Goal: Task Accomplishment & Management: Use online tool/utility

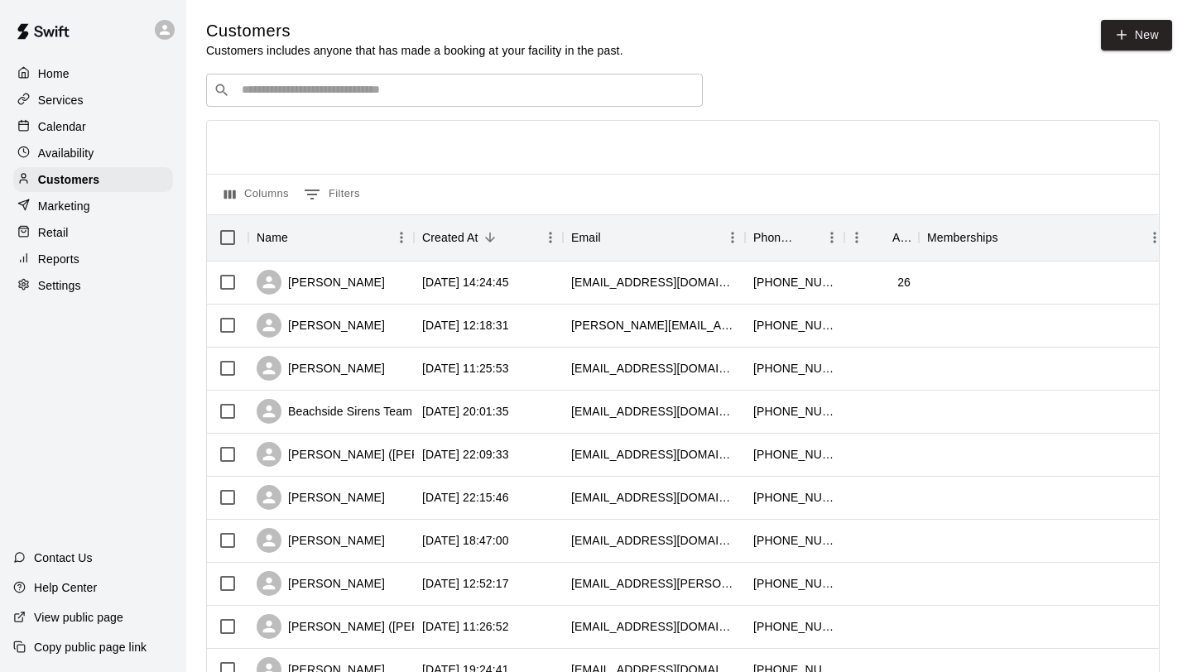
click at [264, 88] on input "Search customers by name or email" at bounding box center [466, 90] width 458 height 17
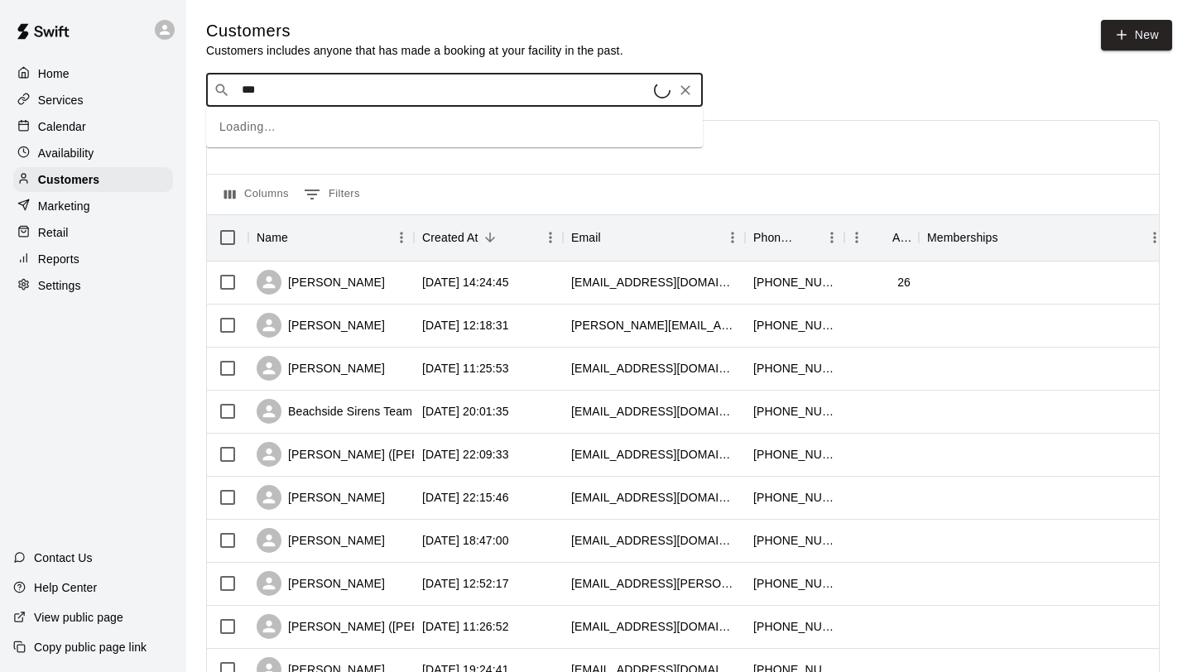
type input "****"
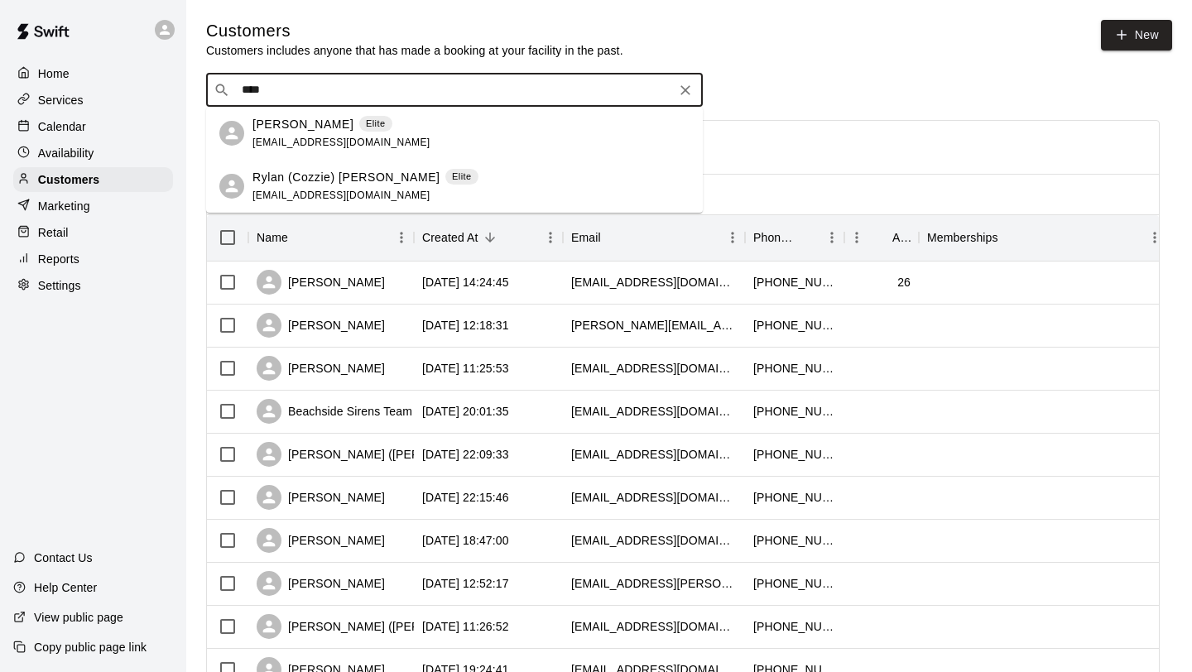
click at [286, 118] on p "[PERSON_NAME]" at bounding box center [302, 124] width 101 height 17
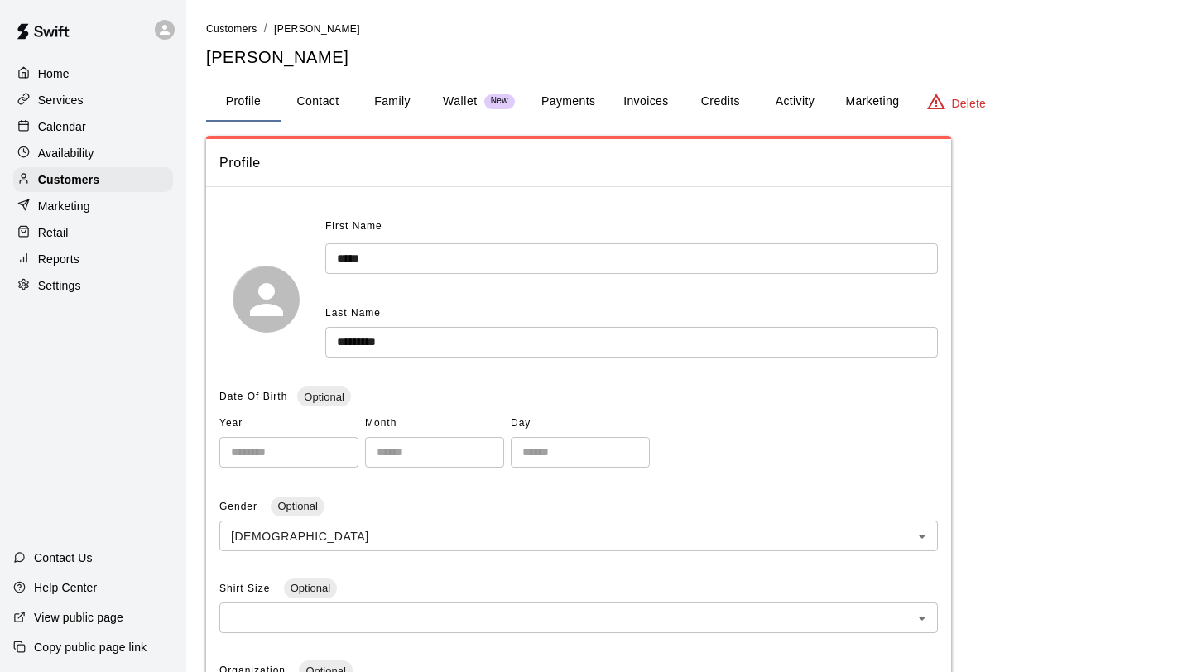
click at [784, 106] on button "Activity" at bounding box center [794, 102] width 74 height 40
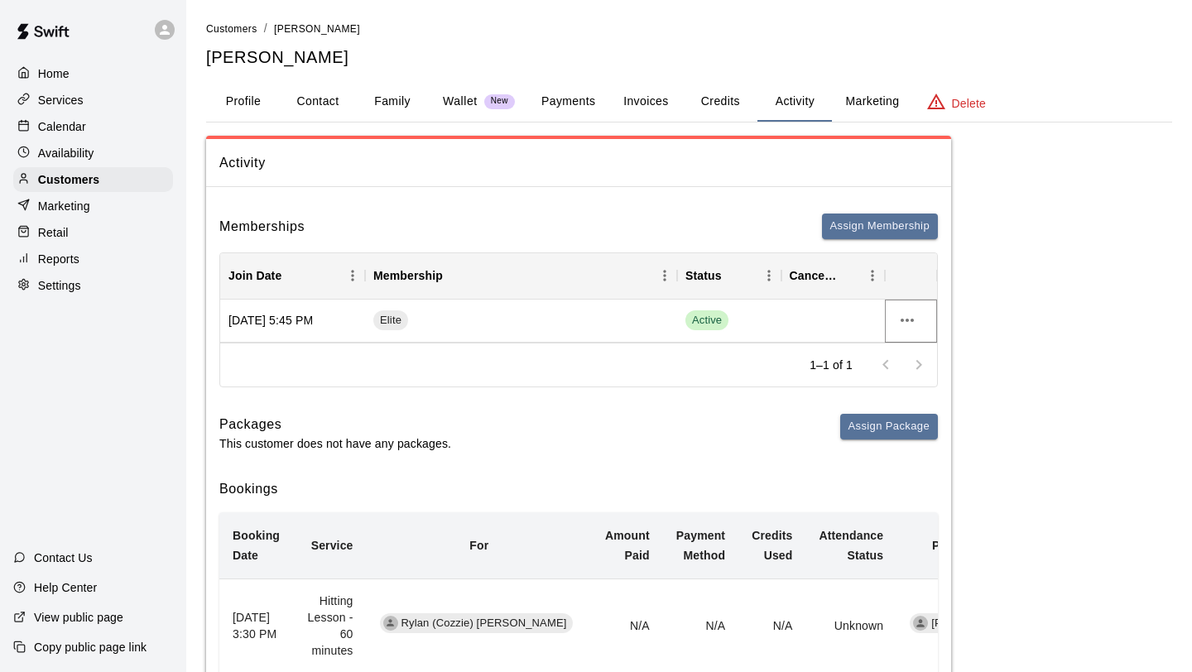
click at [912, 324] on icon "more actions" at bounding box center [907, 320] width 20 height 20
click at [1019, 396] on div at bounding box center [596, 336] width 1192 height 672
click at [906, 319] on icon "more actions" at bounding box center [906, 320] width 13 height 3
click at [928, 357] on li "View details" at bounding box center [940, 354] width 94 height 27
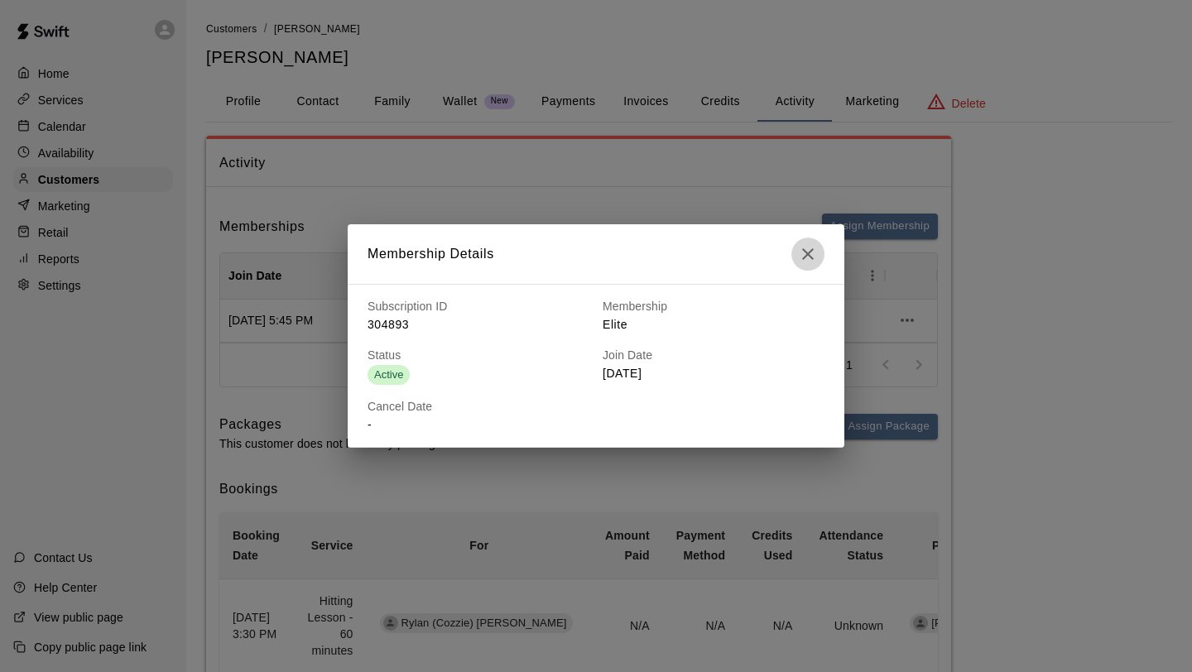
click at [807, 261] on icon "button" at bounding box center [808, 254] width 20 height 20
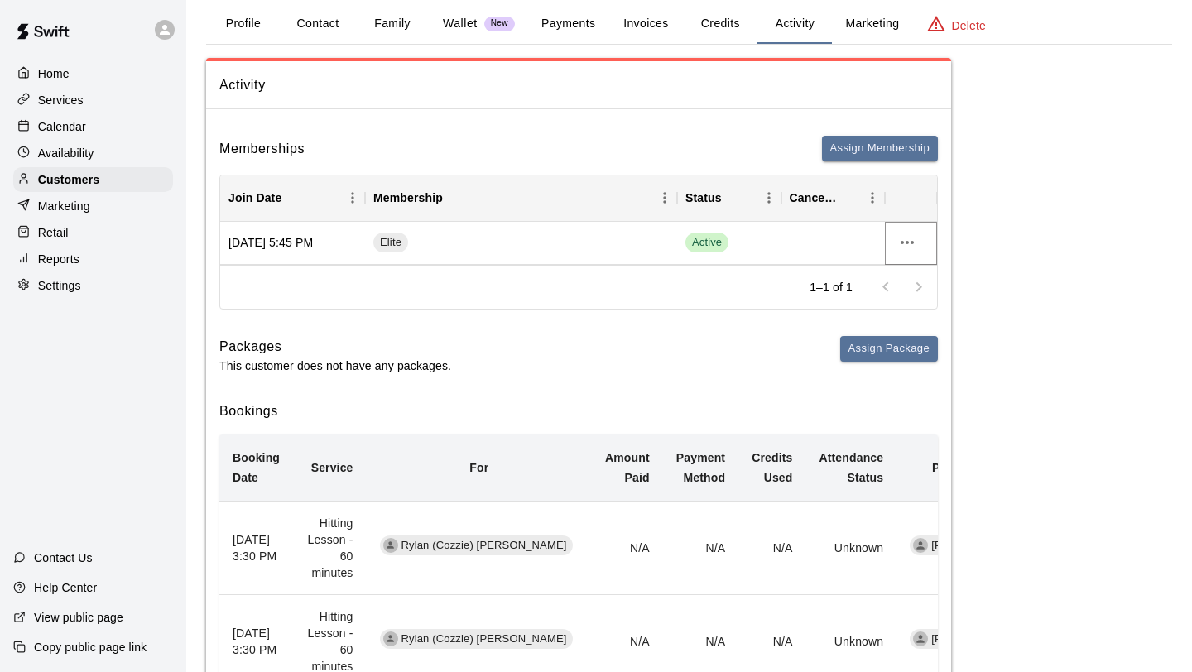
scroll to position [77, 0]
click at [427, 249] on div "Elite" at bounding box center [521, 244] width 312 height 43
click at [313, 252] on div "[DATE] 5:45 PM" at bounding box center [292, 244] width 145 height 43
click at [835, 247] on div at bounding box center [833, 244] width 104 height 43
click at [545, 251] on div "Elite" at bounding box center [521, 244] width 312 height 43
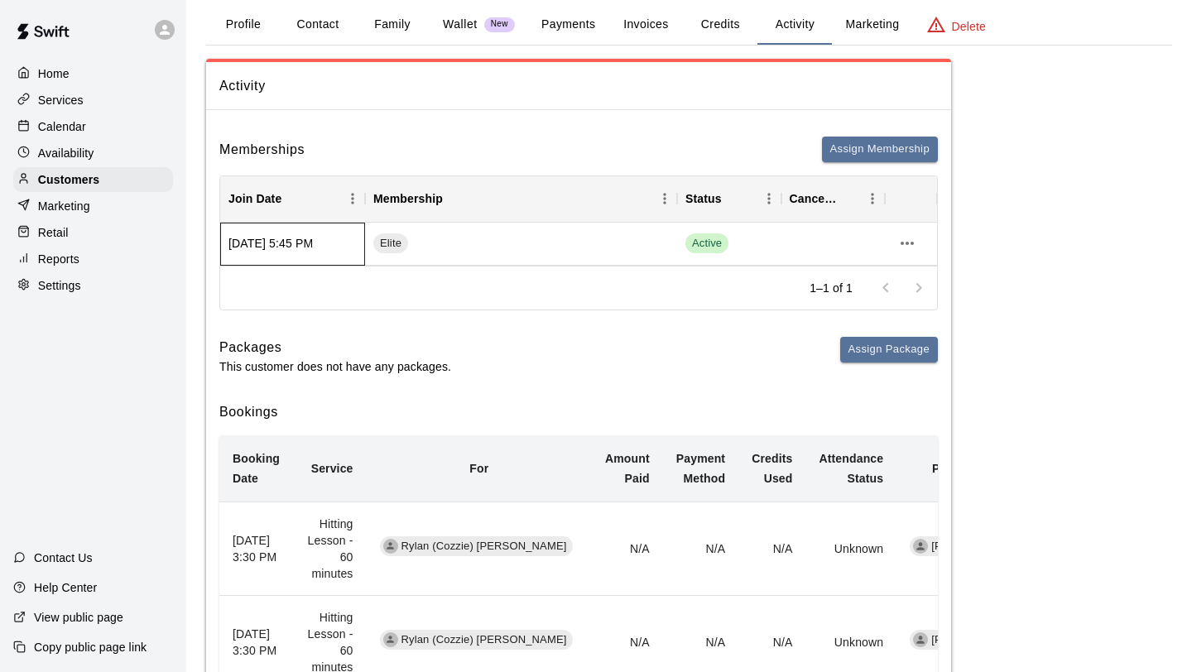
click at [305, 249] on div "[DATE] 5:45 PM" at bounding box center [292, 244] width 145 height 43
click at [84, 90] on div "Services" at bounding box center [93, 100] width 160 height 25
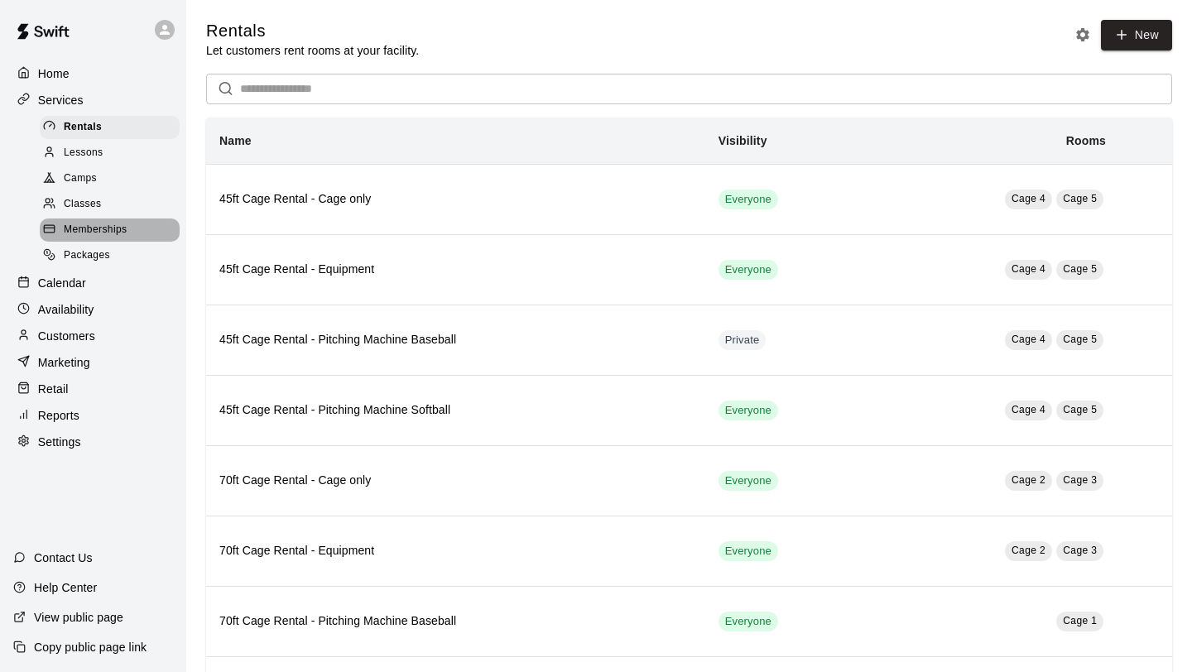
click at [95, 235] on span "Memberships" at bounding box center [95, 230] width 63 height 17
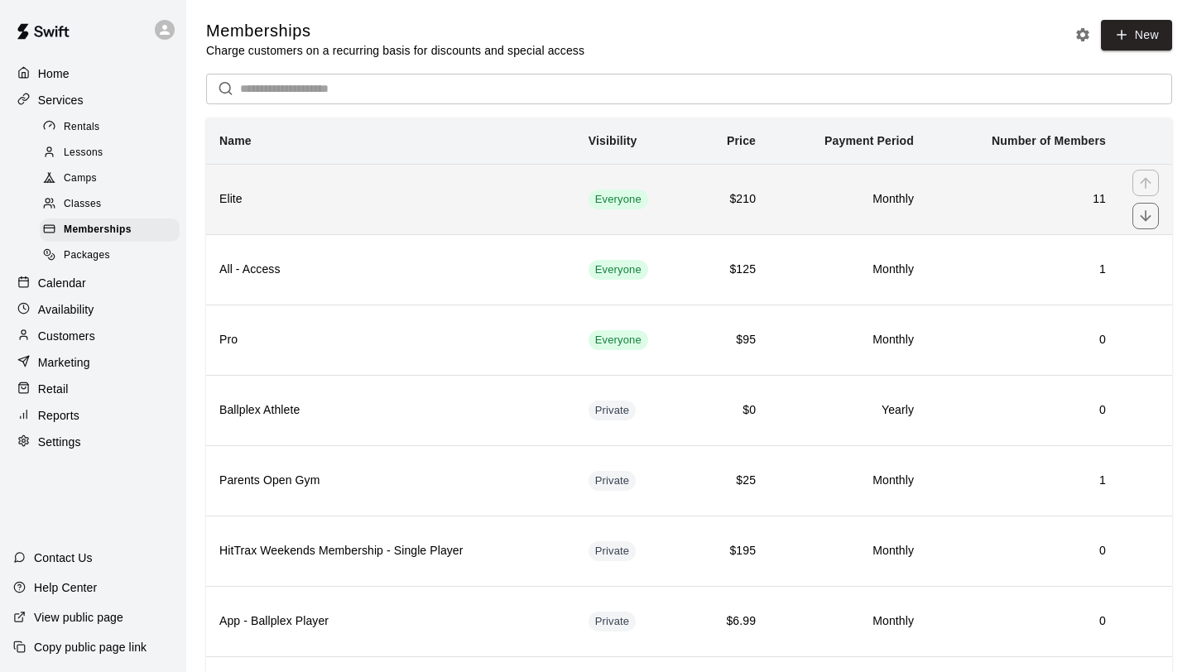
click at [427, 227] on th "Elite" at bounding box center [390, 199] width 369 height 70
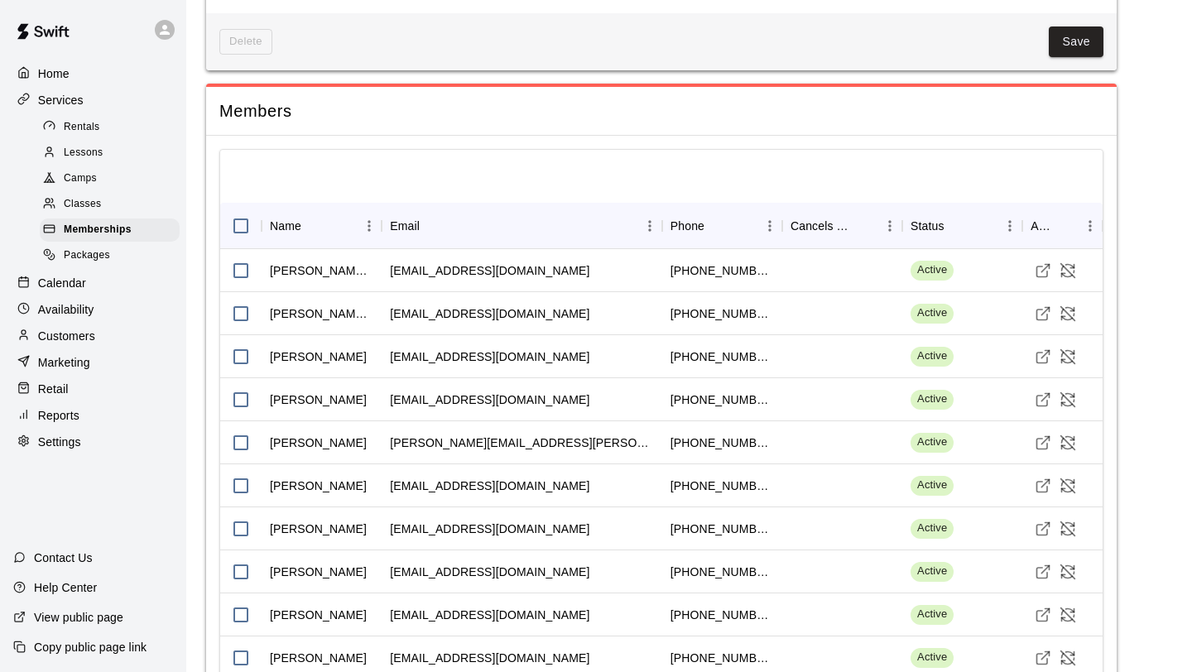
scroll to position [2607, 0]
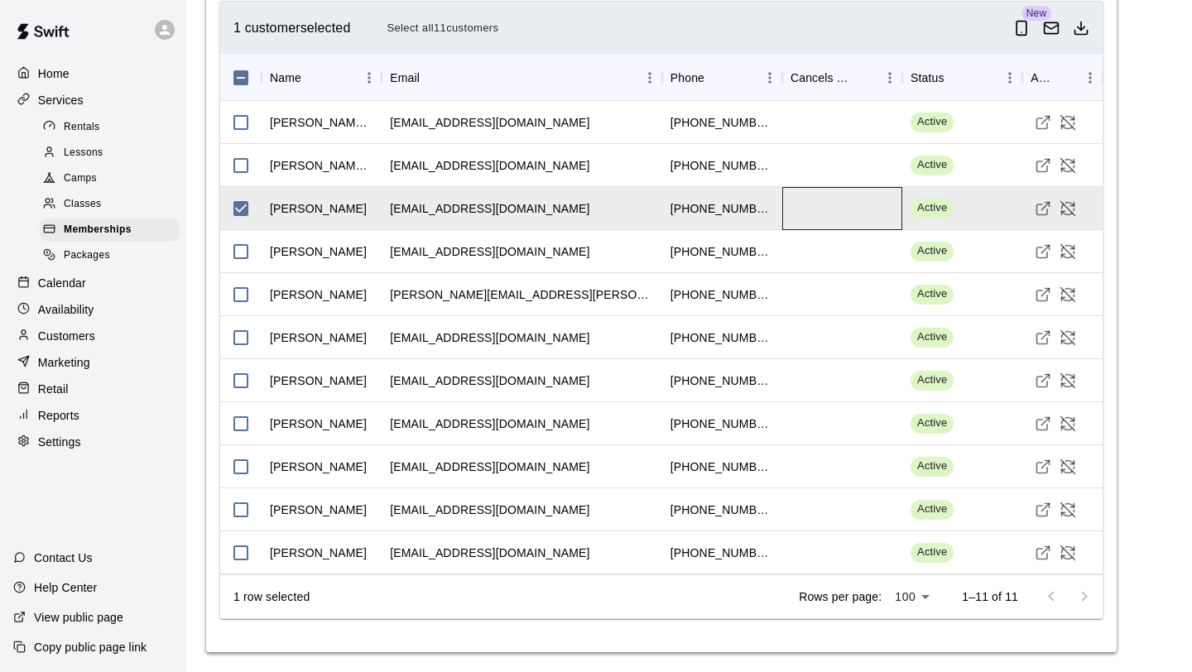
click at [871, 204] on div at bounding box center [842, 208] width 120 height 43
click at [1041, 213] on icon "Visit customer profile" at bounding box center [1042, 208] width 17 height 17
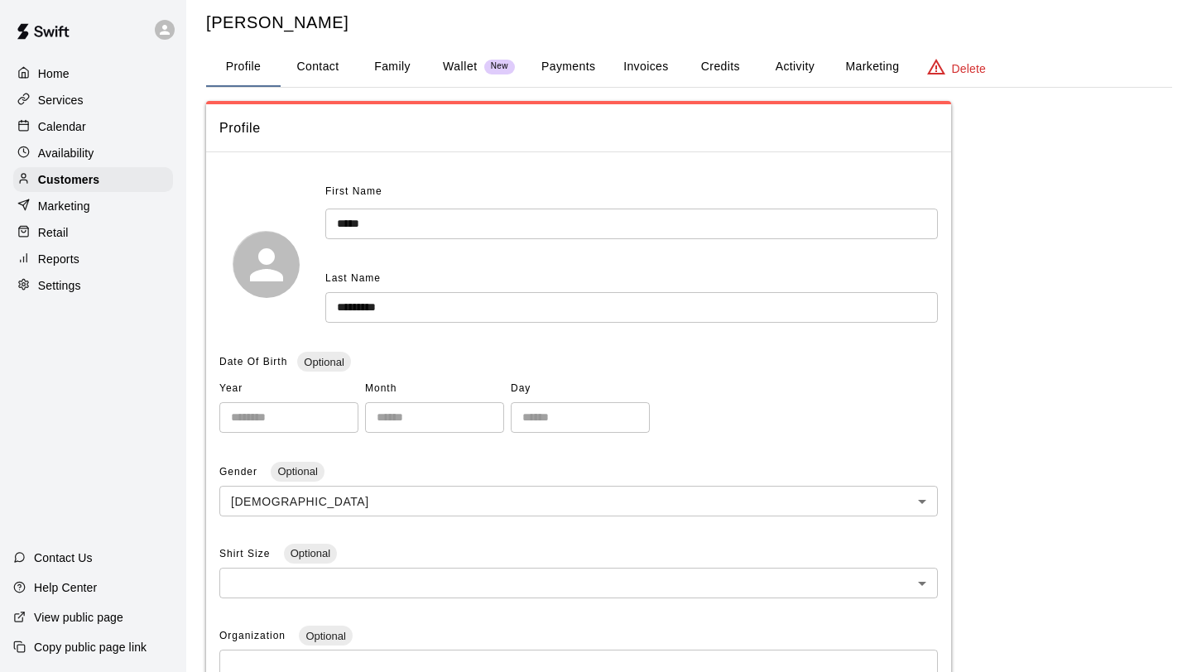
scroll to position [38, 0]
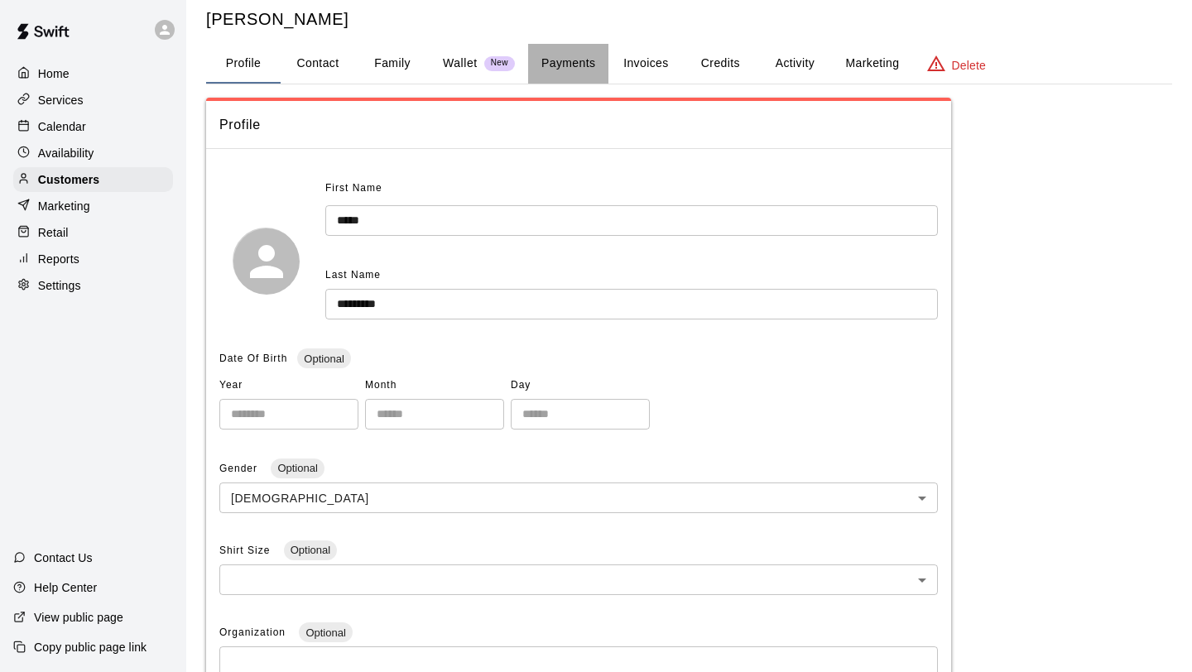
click at [564, 73] on button "Payments" at bounding box center [568, 64] width 80 height 40
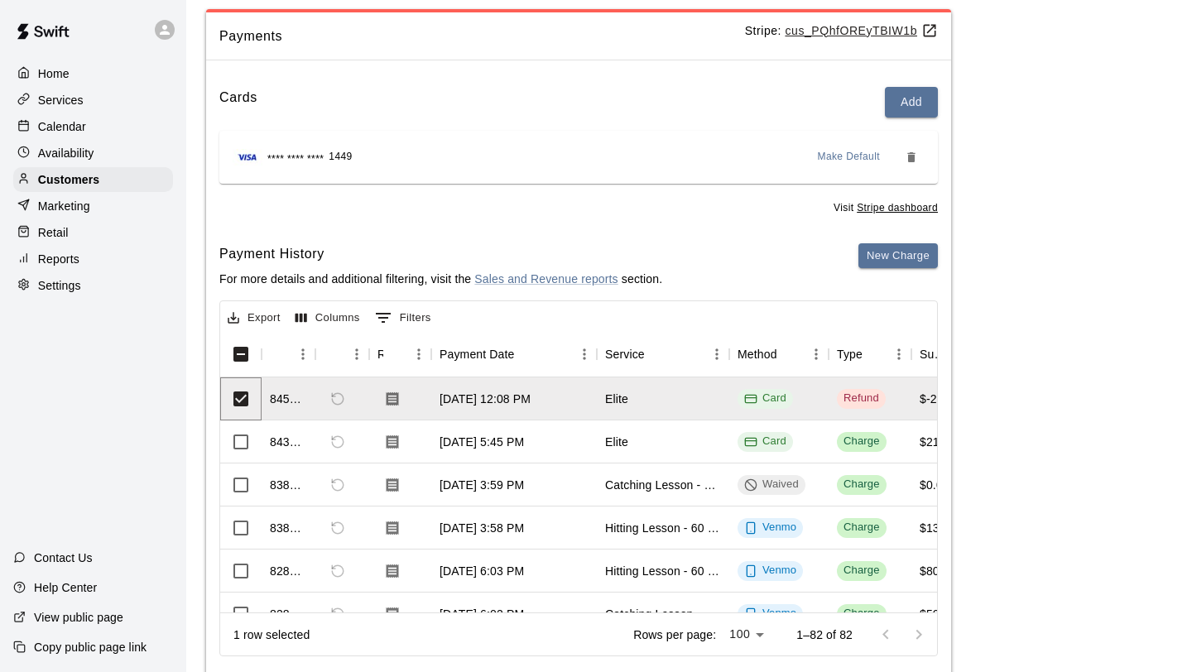
scroll to position [97, 0]
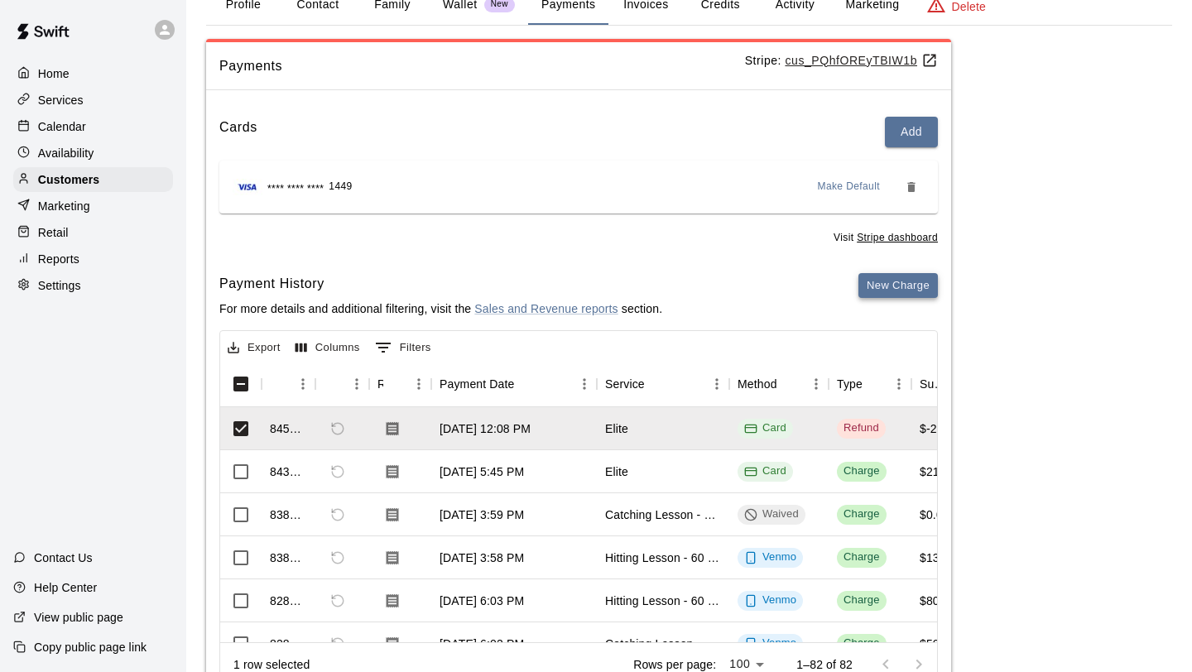
click at [879, 296] on button "New Charge" at bounding box center [897, 286] width 79 height 26
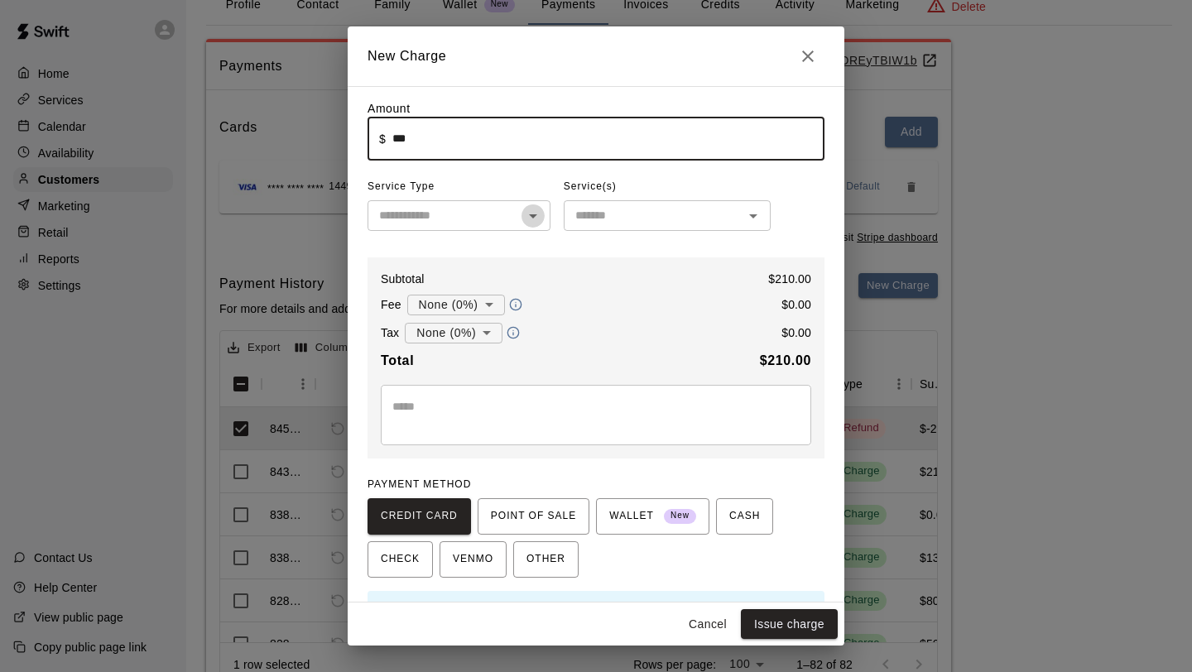
click at [528, 214] on icon "Open" at bounding box center [533, 216] width 20 height 20
type input "******"
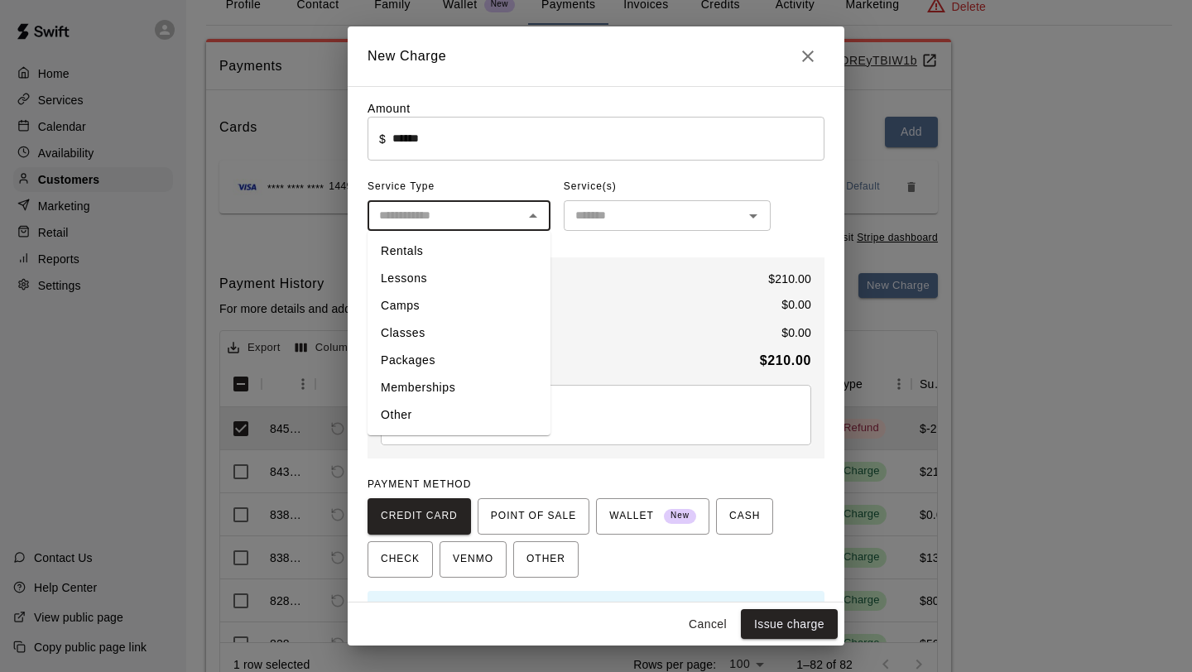
click at [469, 384] on li "Memberships" at bounding box center [458, 387] width 183 height 27
type input "**********"
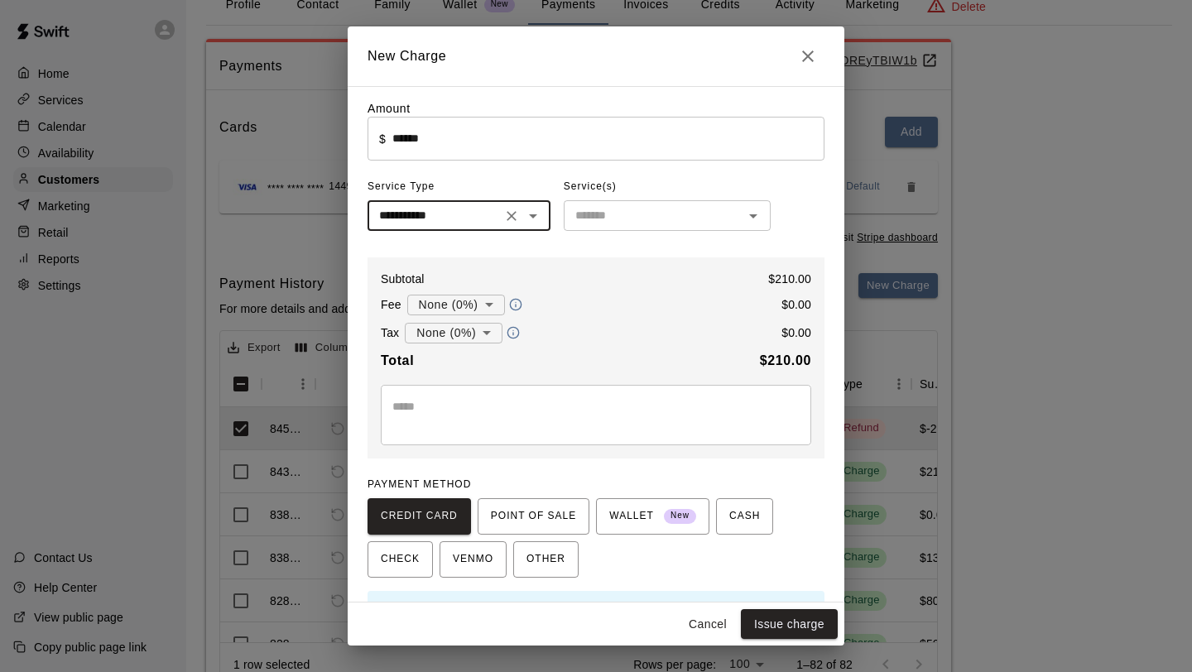
click at [709, 227] on div "​" at bounding box center [667, 215] width 207 height 31
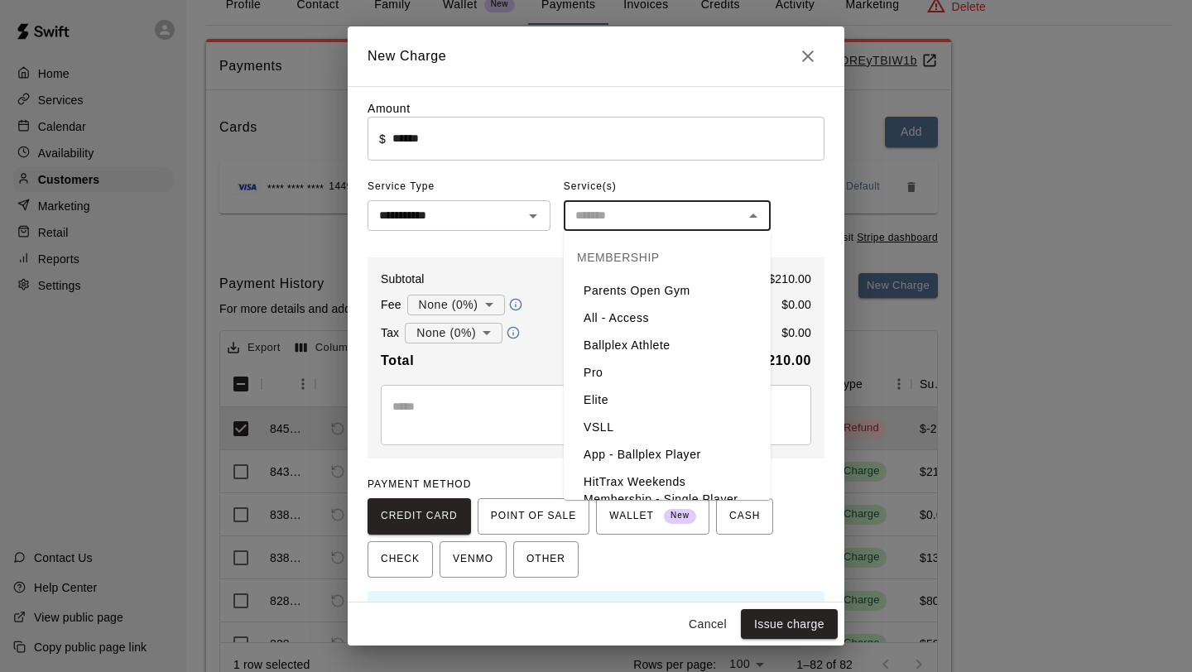
click at [625, 404] on li "Elite" at bounding box center [667, 399] width 207 height 27
type input "*****"
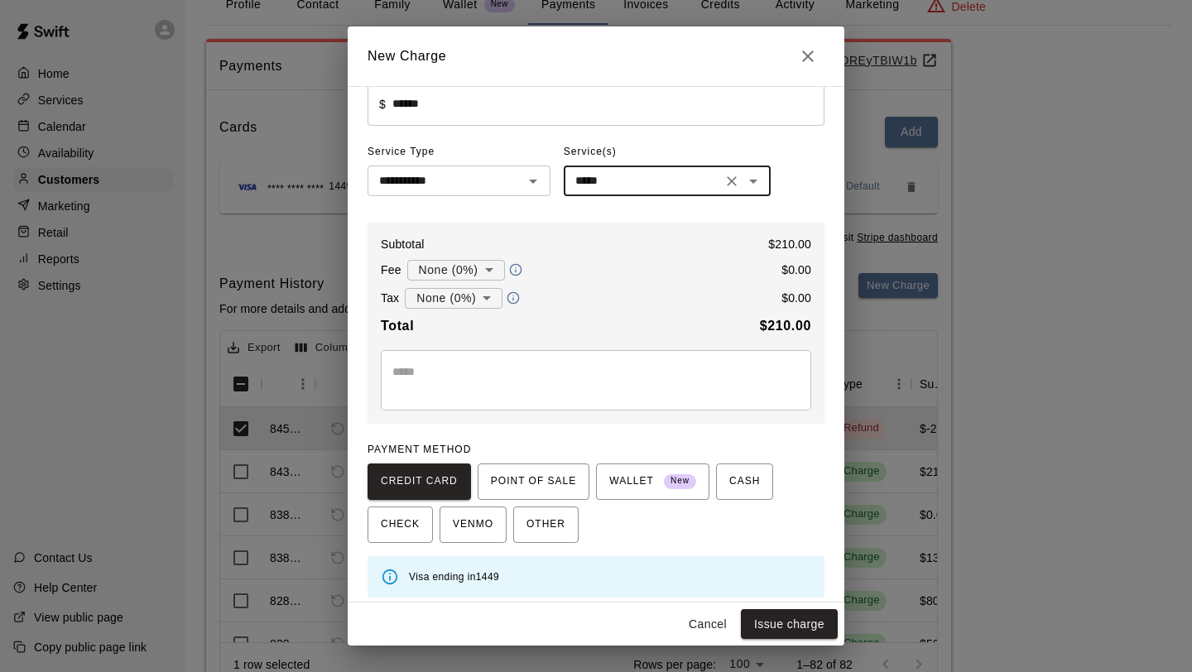
scroll to position [44, 0]
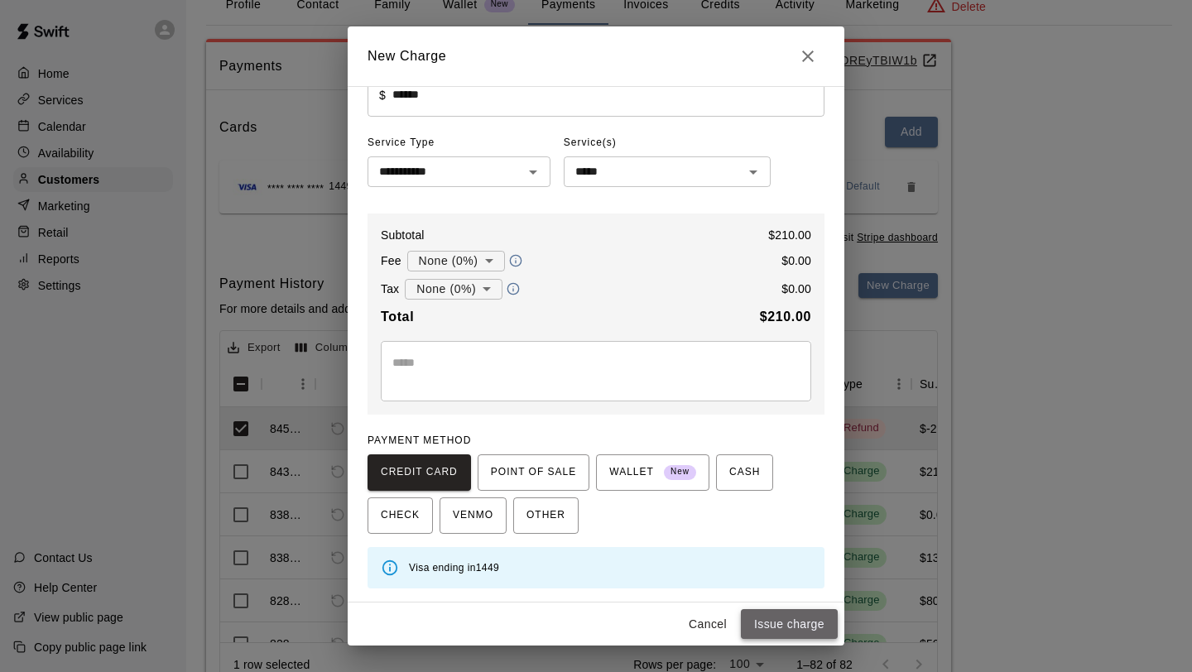
click at [791, 620] on button "Issue charge" at bounding box center [789, 624] width 97 height 31
type input "*"
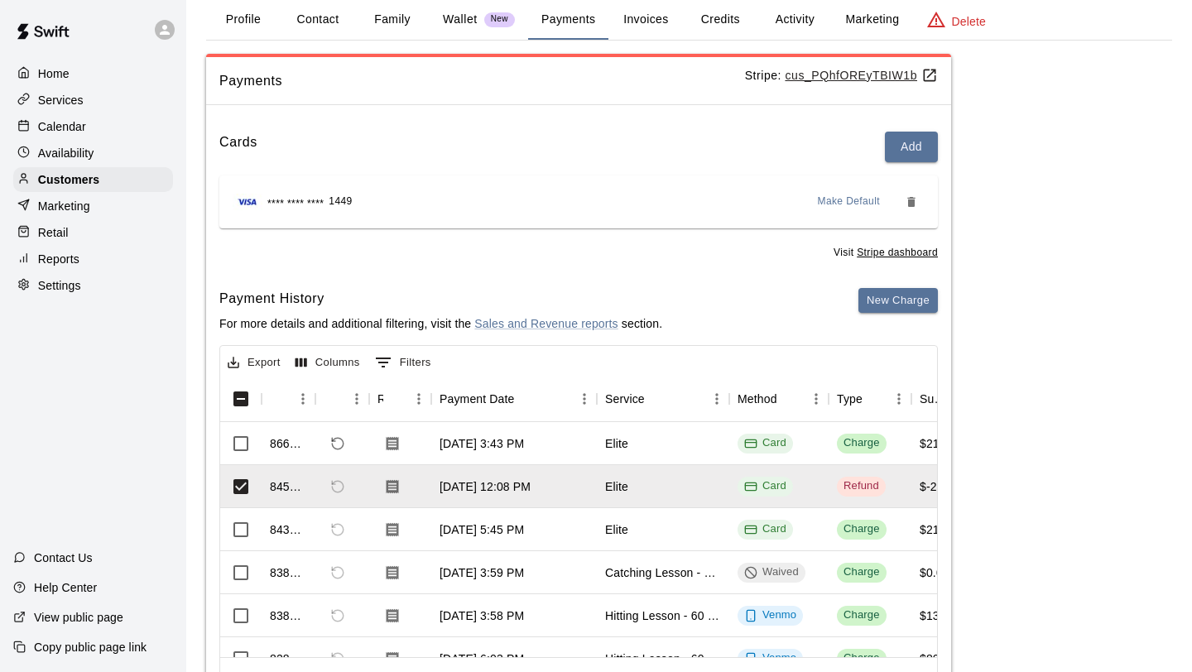
scroll to position [65, 0]
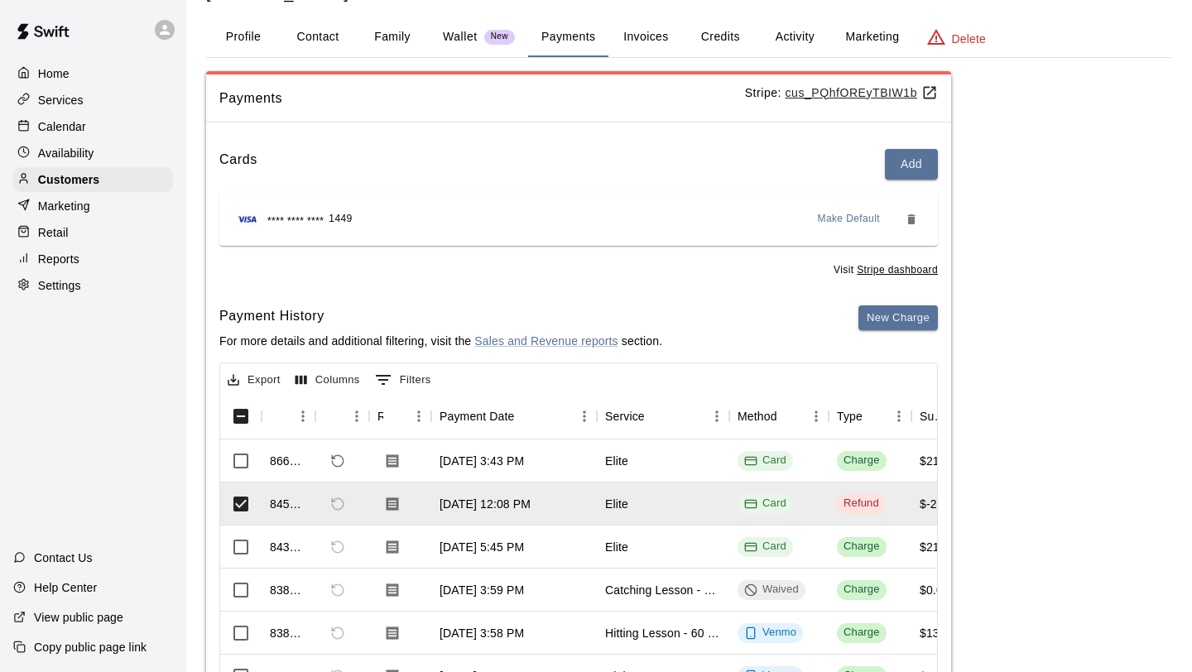
click at [806, 31] on button "Activity" at bounding box center [794, 37] width 74 height 40
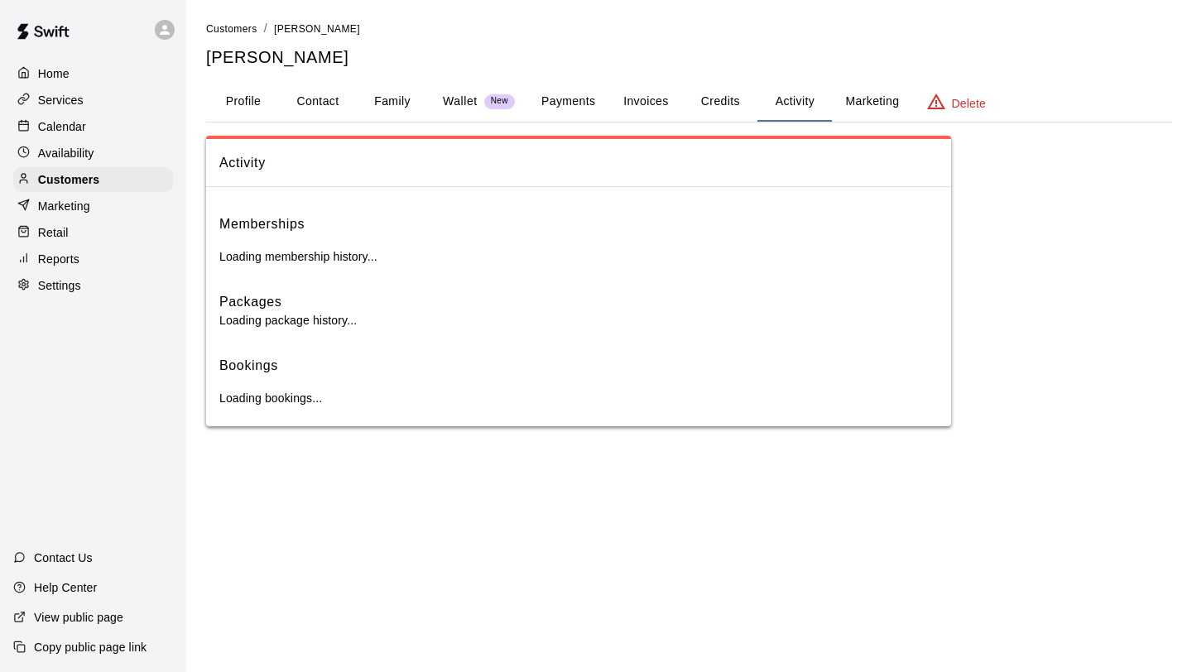
scroll to position [0, 0]
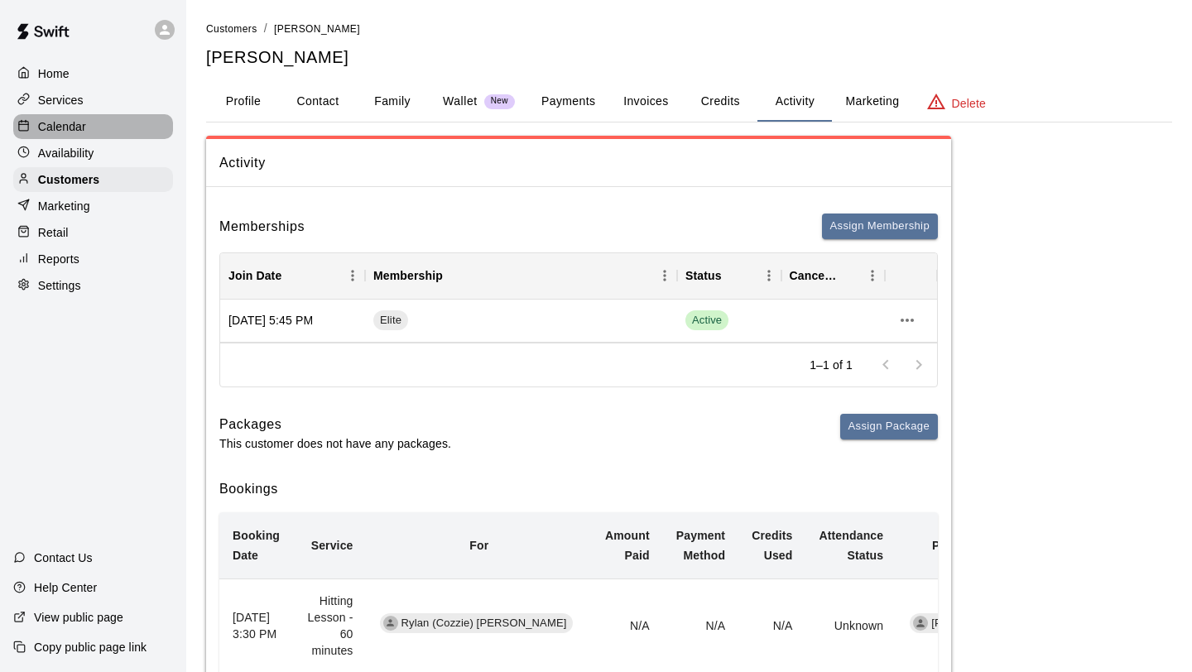
click at [79, 130] on p "Calendar" at bounding box center [62, 126] width 48 height 17
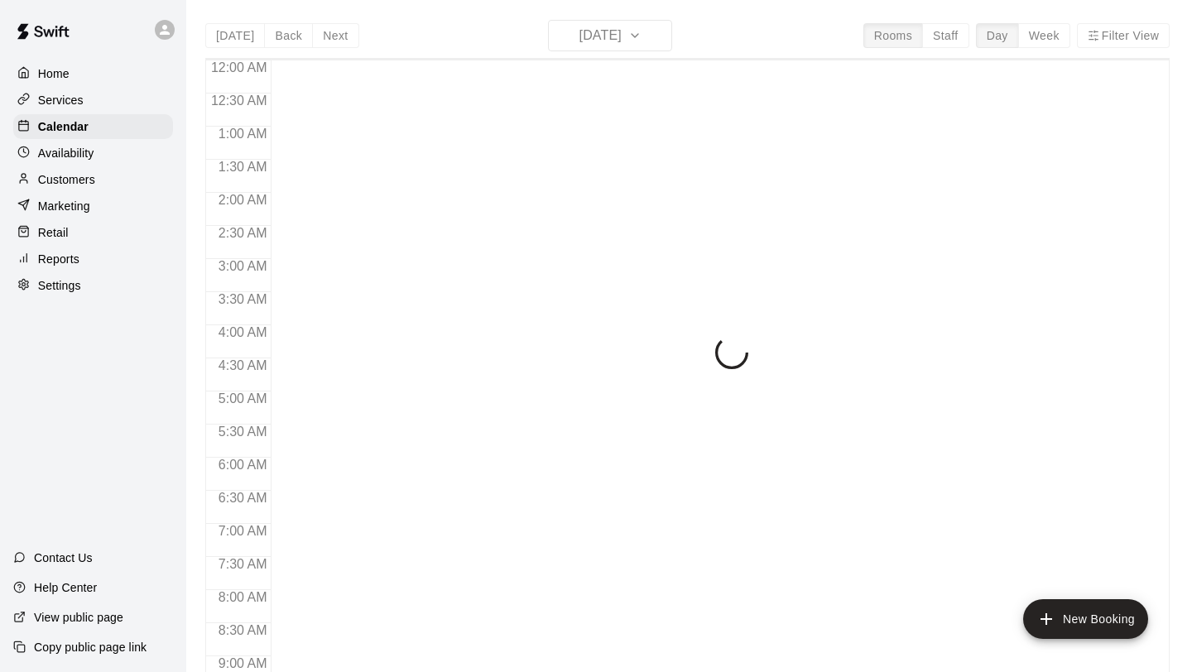
scroll to position [958, 0]
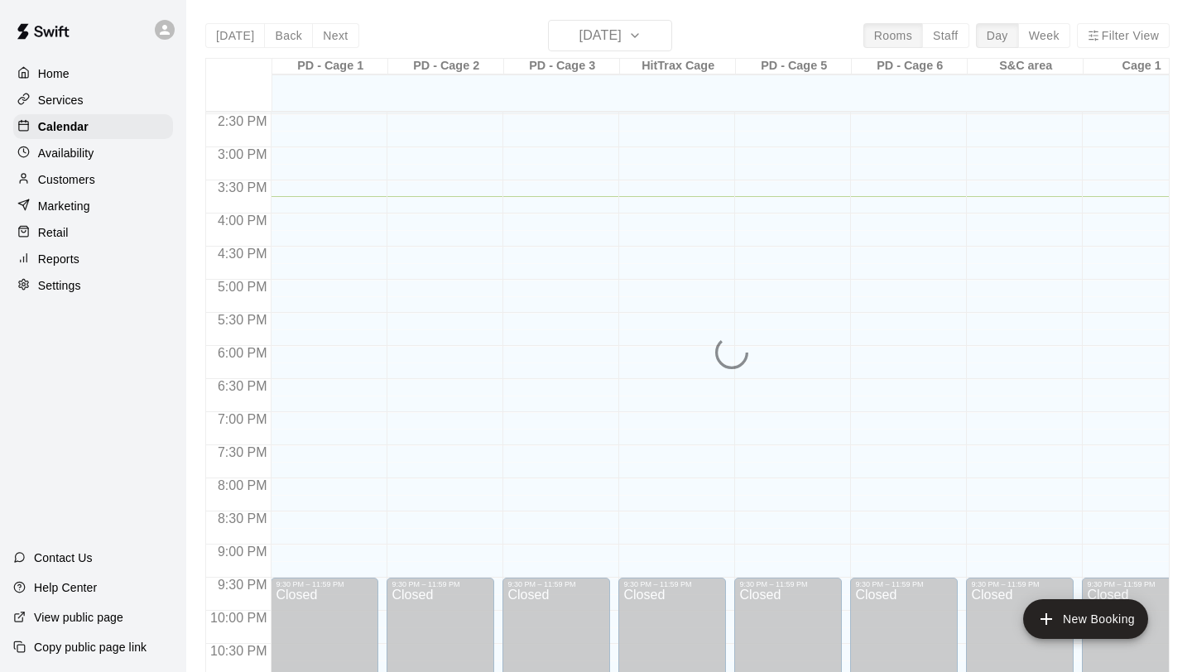
click at [87, 181] on p "Customers" at bounding box center [66, 179] width 57 height 17
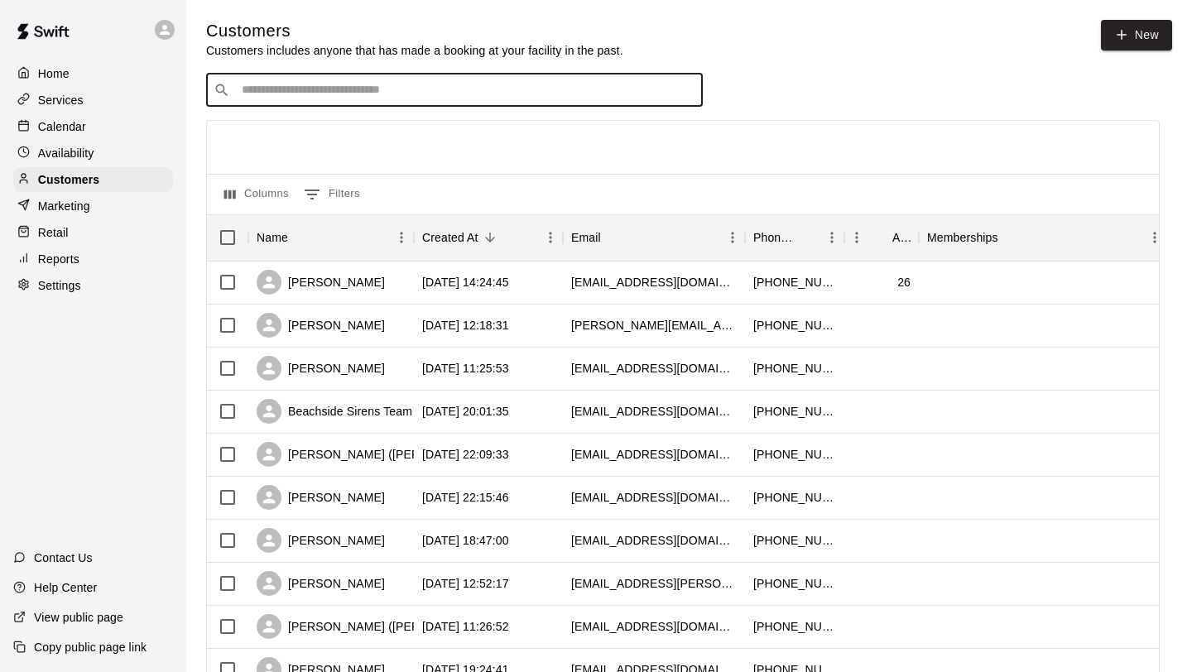
click at [317, 95] on input "Search customers by name or email" at bounding box center [466, 90] width 458 height 17
type input "********"
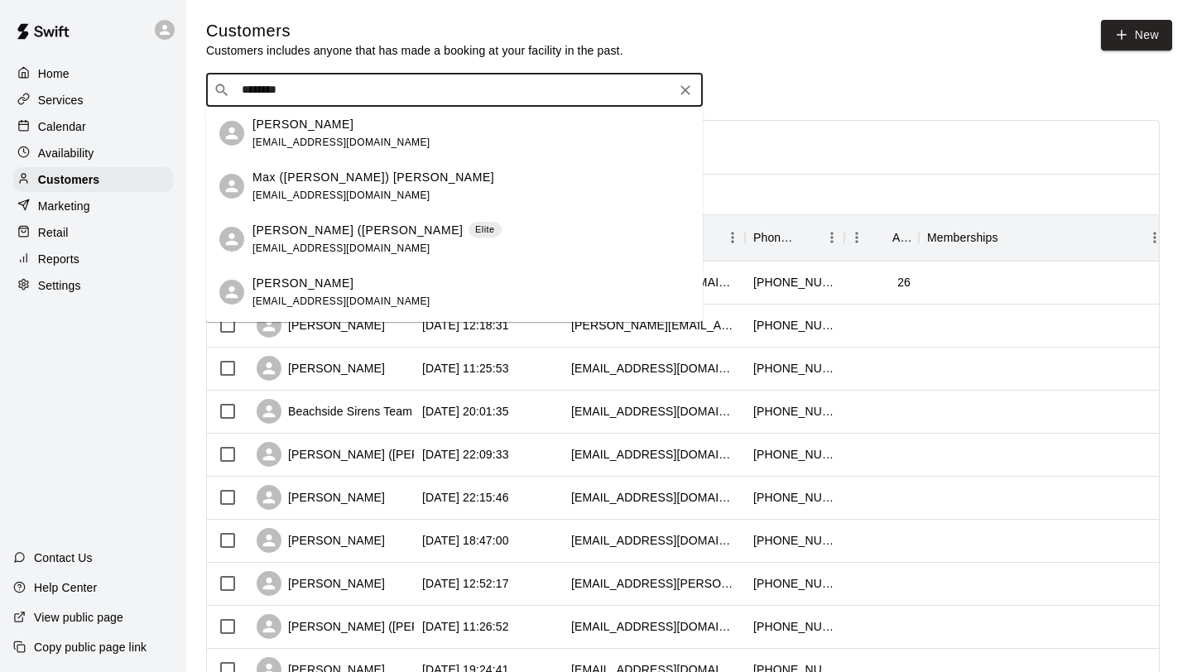
click at [334, 233] on p "[PERSON_NAME] ([PERSON_NAME]" at bounding box center [357, 230] width 211 height 17
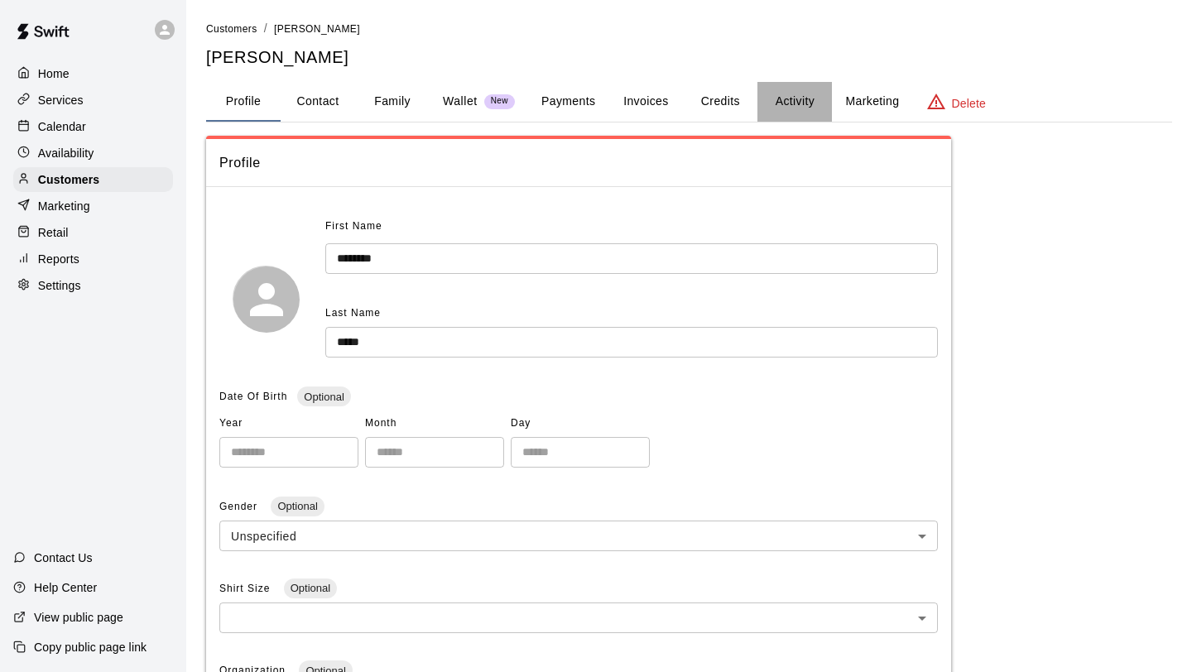
click at [816, 99] on button "Activity" at bounding box center [794, 102] width 74 height 40
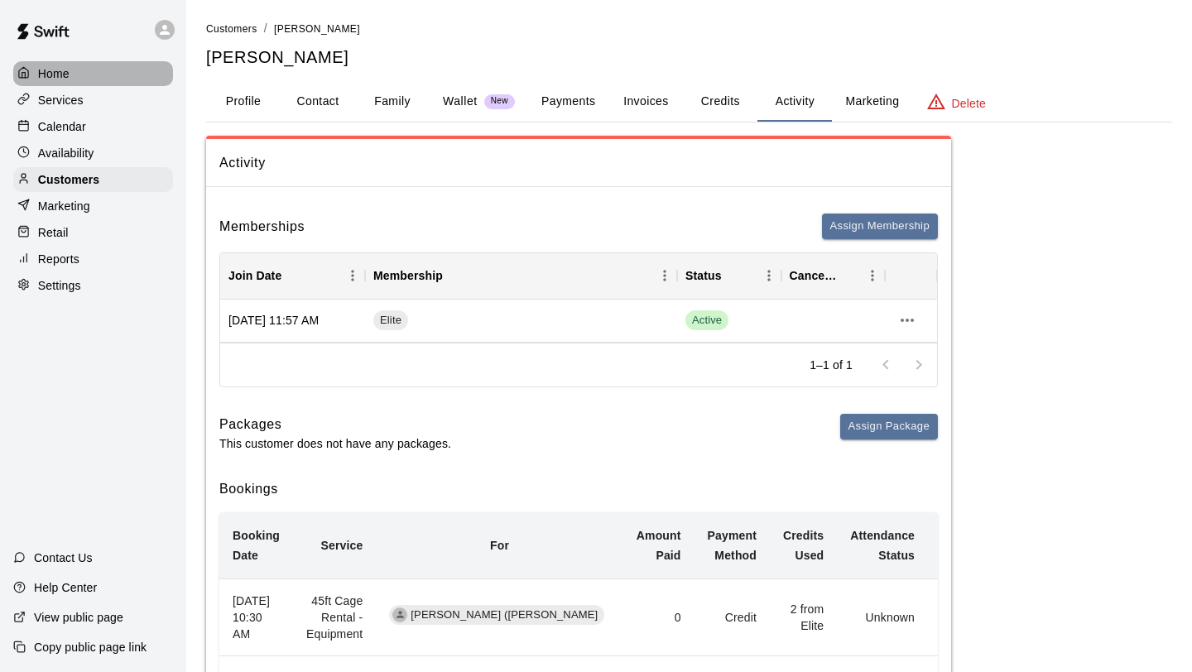
click at [70, 79] on div "Home" at bounding box center [93, 73] width 160 height 25
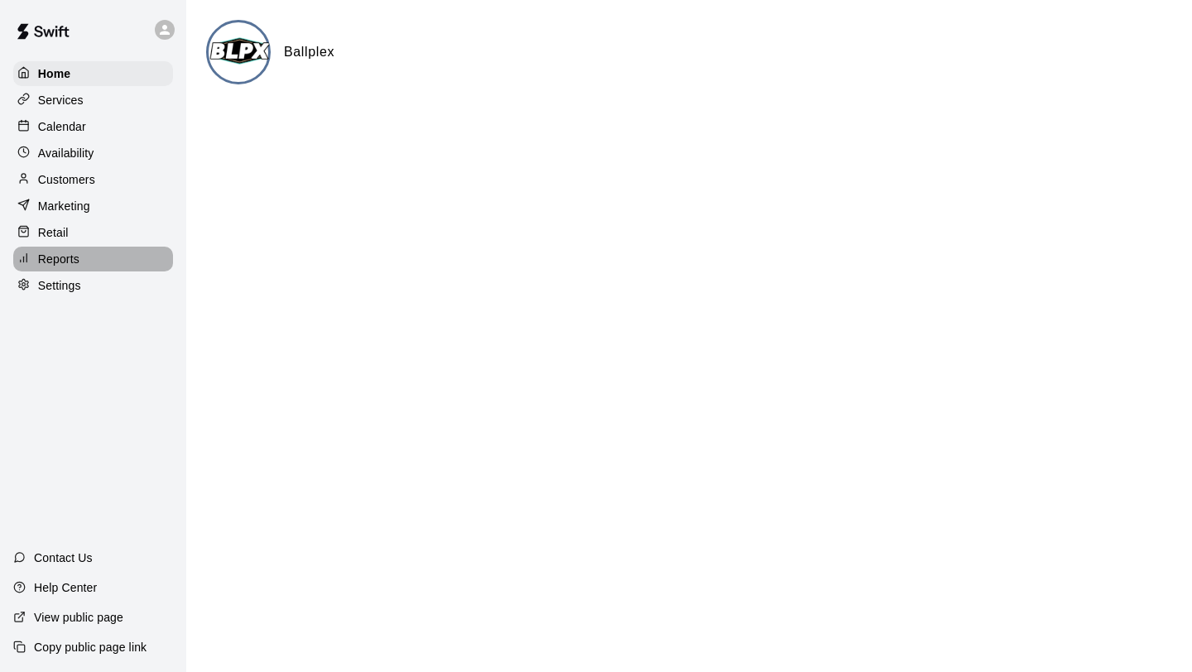
click at [74, 252] on p "Reports" at bounding box center [58, 259] width 41 height 17
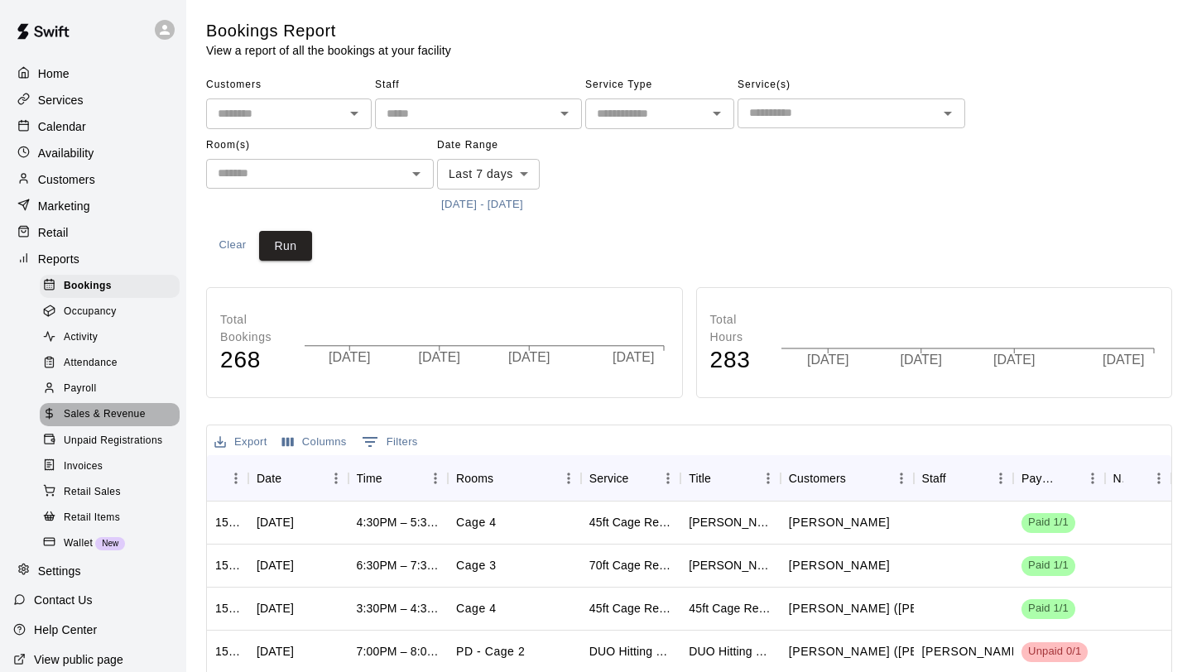
click at [113, 412] on span "Sales & Revenue" at bounding box center [105, 414] width 82 height 17
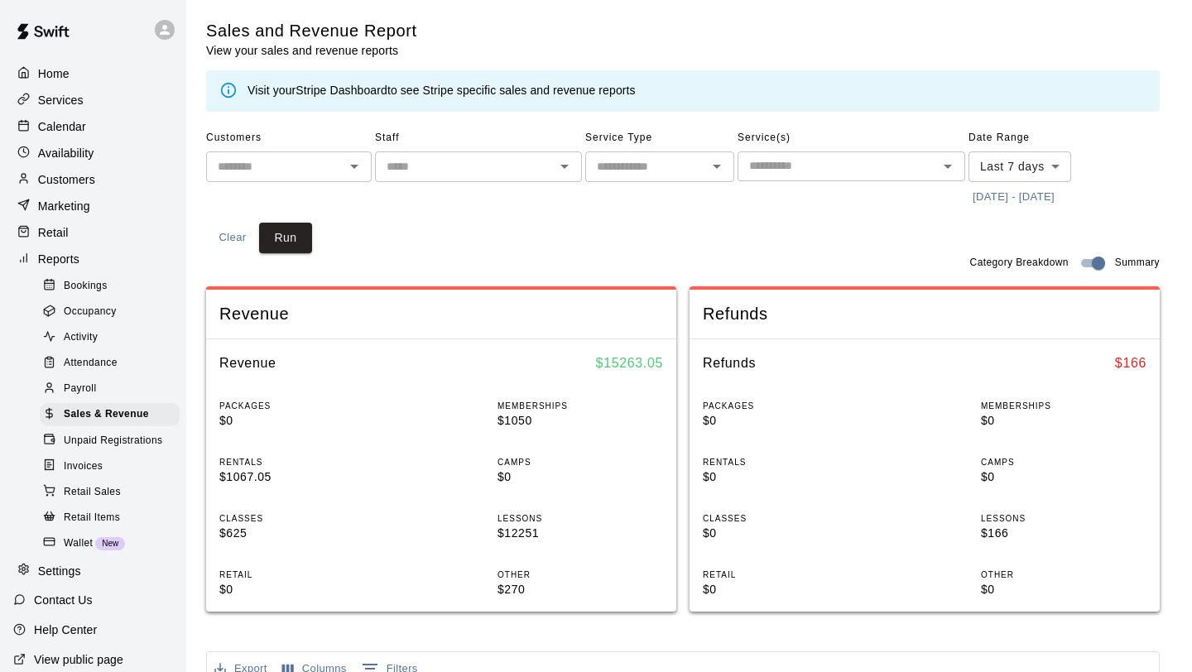
click at [1034, 160] on body "Home Services Calendar Availability Customers Marketing Retail Reports Bookings…" at bounding box center [596, 618] width 1192 height 1237
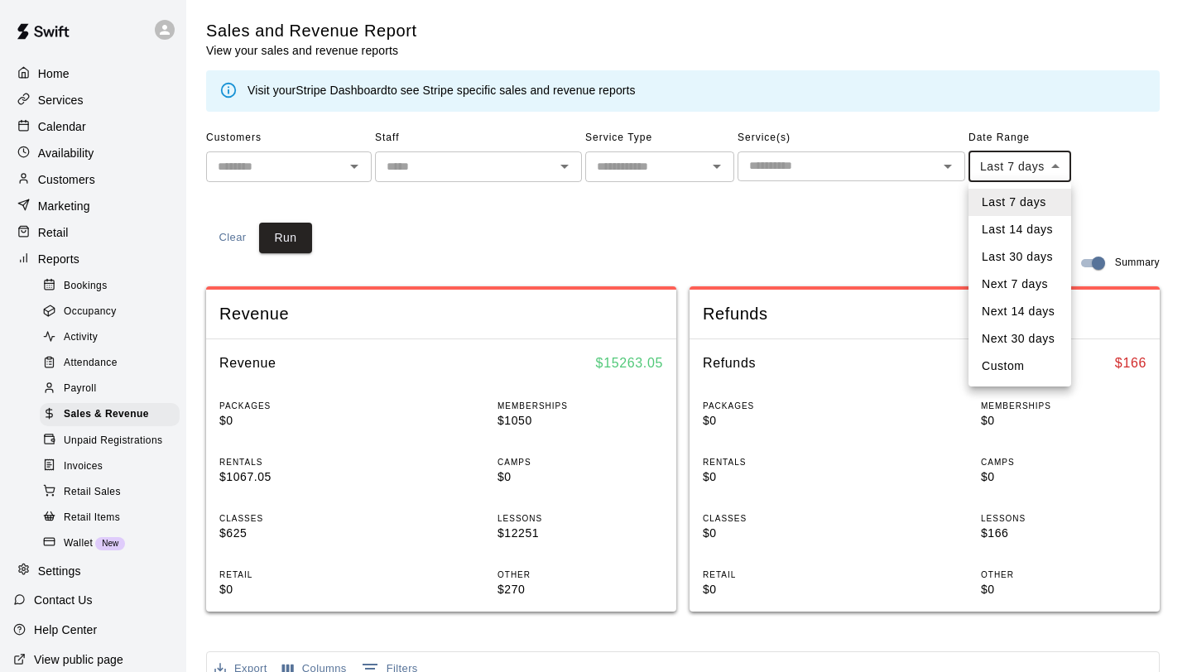
click at [878, 231] on div at bounding box center [596, 336] width 1192 height 672
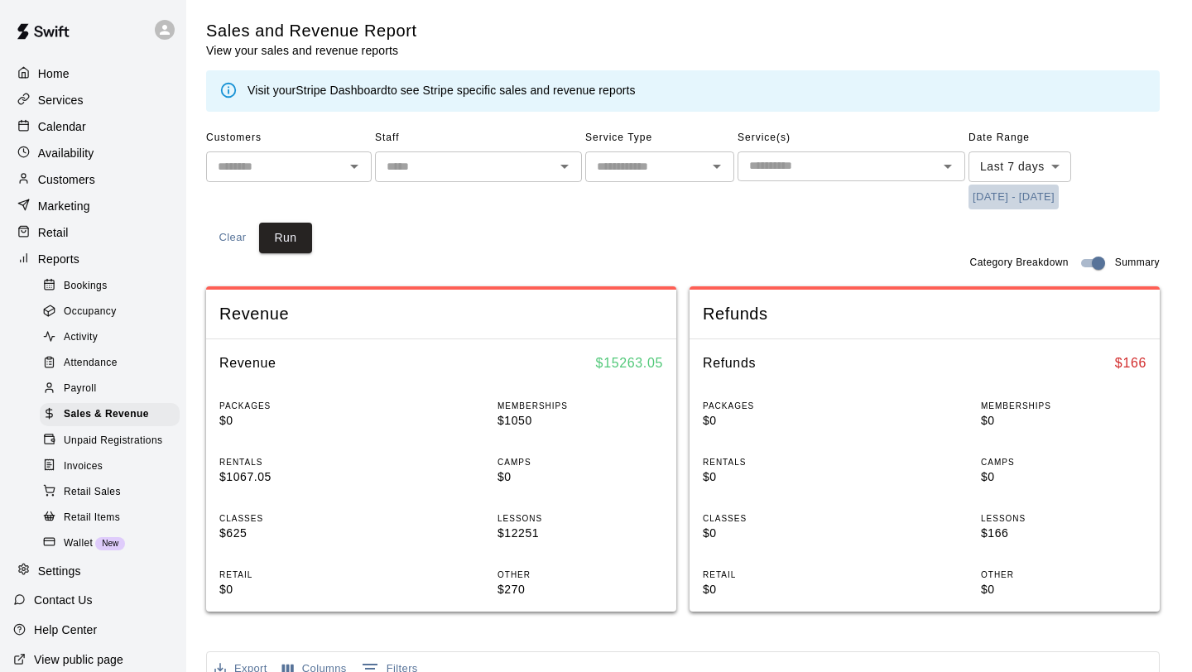
click at [1029, 201] on button "[DATE] - [DATE]" at bounding box center [1013, 198] width 90 height 26
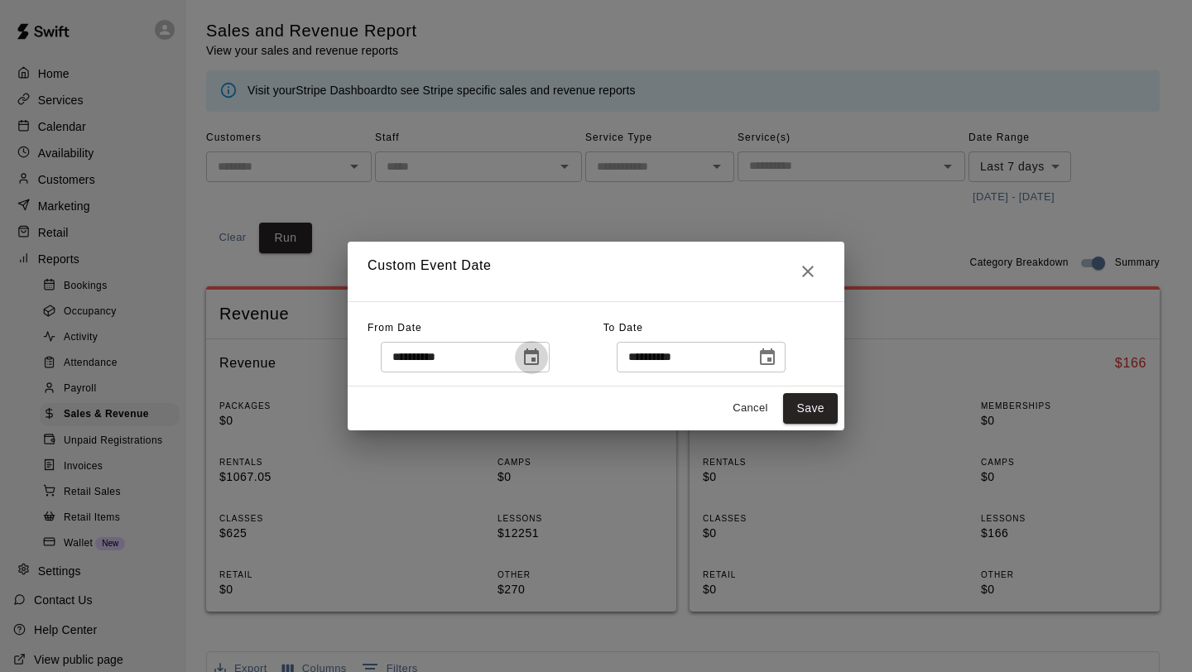
click at [535, 350] on icon "Choose date, selected date is Oct 3, 2025" at bounding box center [531, 356] width 15 height 17
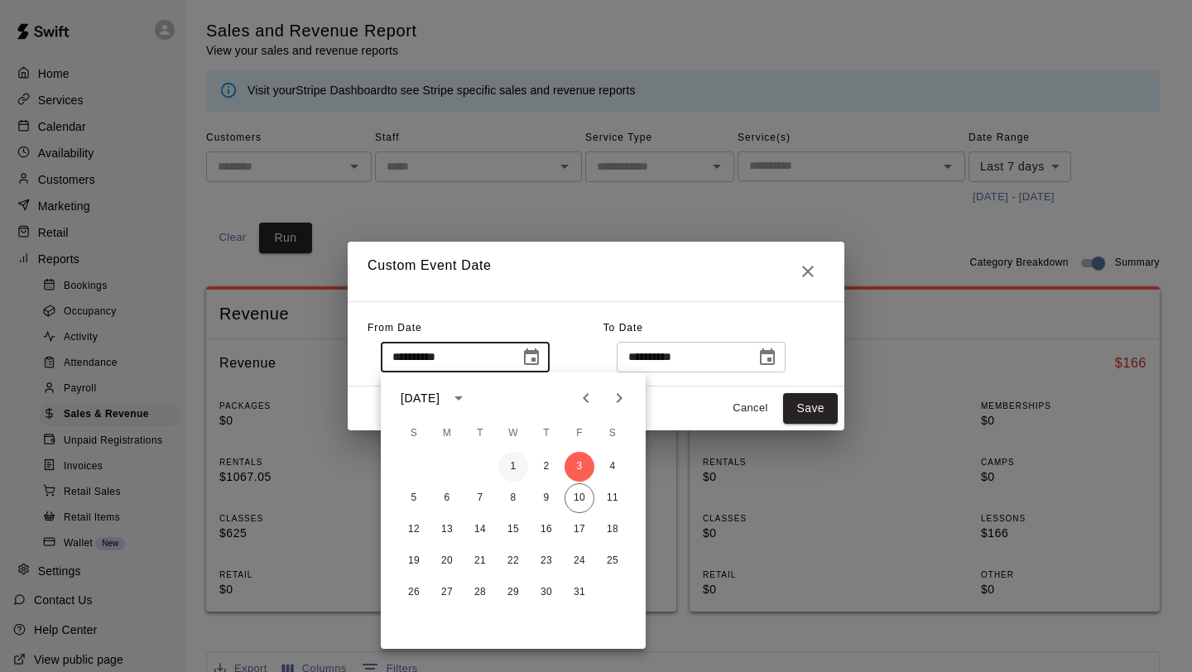
click at [515, 465] on button "1" at bounding box center [513, 467] width 30 height 30
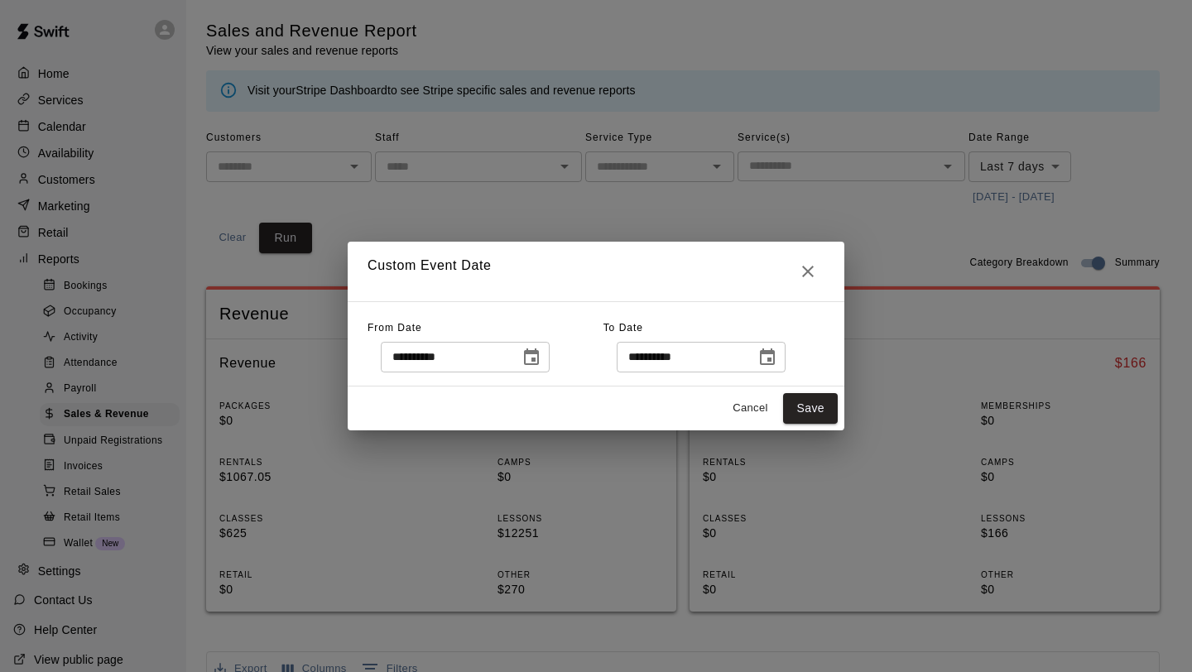
type input "**********"
click at [792, 413] on button "Save" at bounding box center [810, 408] width 55 height 31
type input "******"
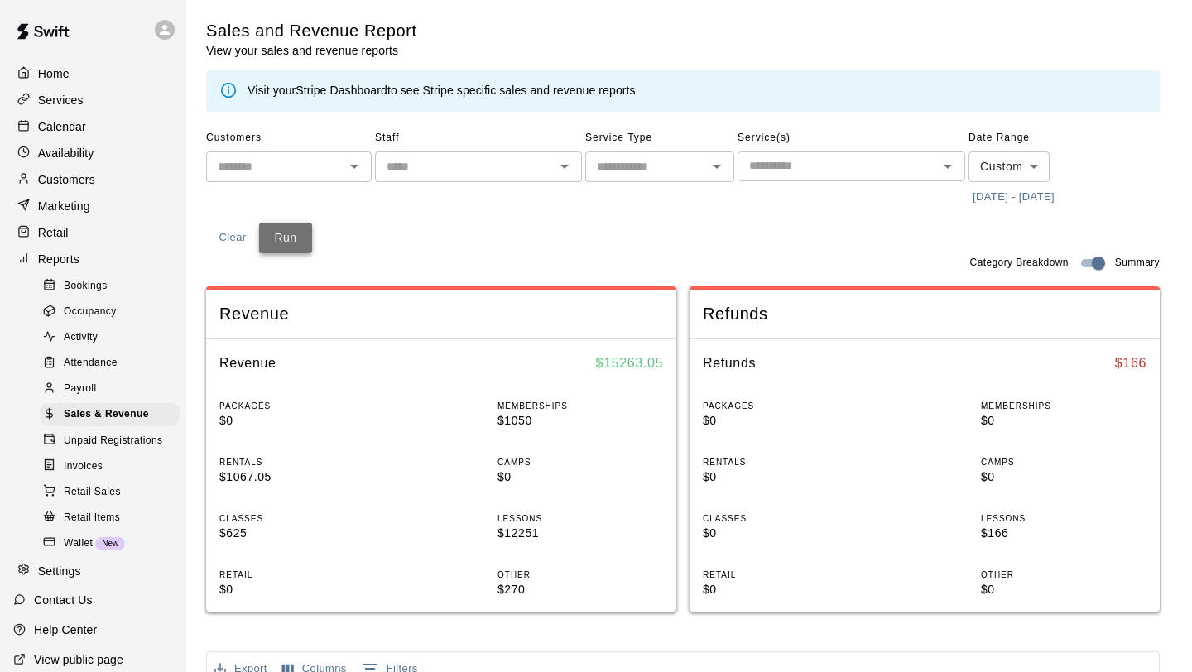
click at [309, 242] on button "Run" at bounding box center [285, 238] width 53 height 31
click at [67, 68] on p "Home" at bounding box center [53, 73] width 31 height 17
